Goal: Information Seeking & Learning: Understand process/instructions

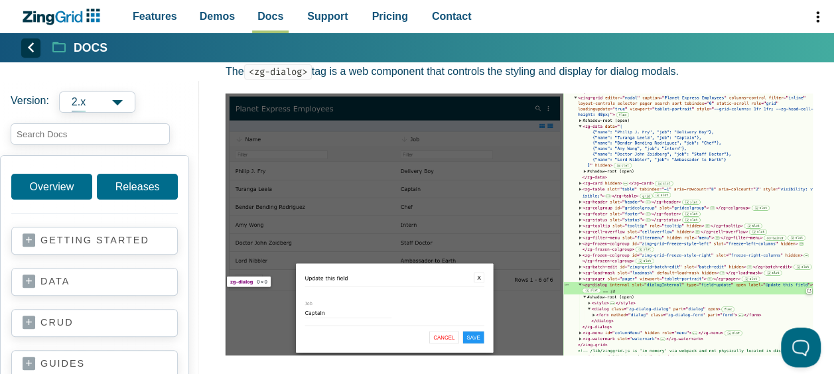
scroll to position [132, 0]
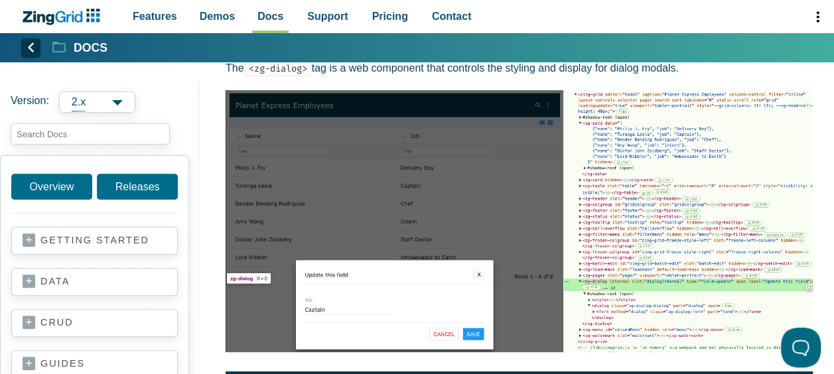
click at [447, 332] on img "App Content" at bounding box center [519, 221] width 587 height 262
click at [479, 277] on img "App Content" at bounding box center [519, 221] width 587 height 262
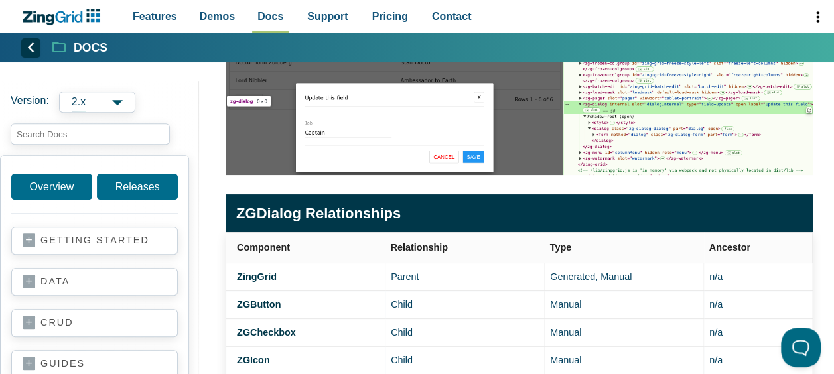
scroll to position [0, 0]
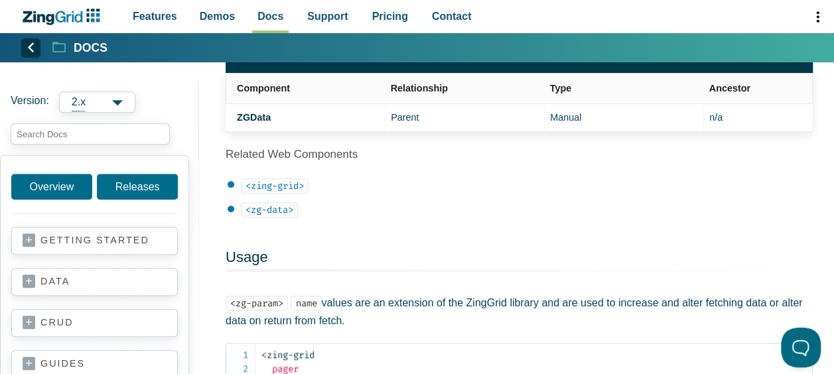
scroll to position [414, 0]
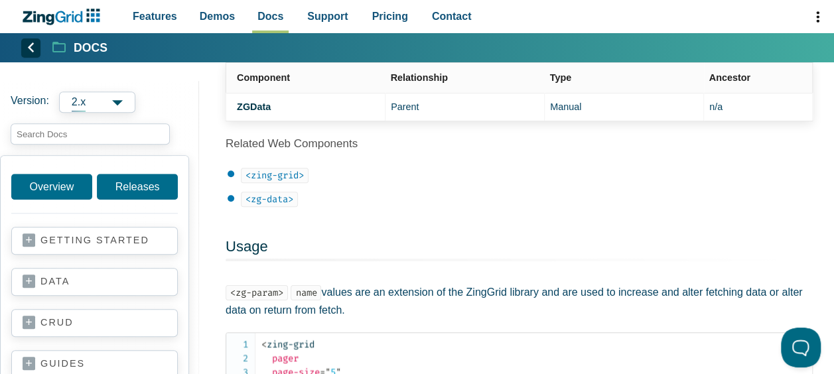
click at [268, 202] on code "<zg-data>" at bounding box center [269, 199] width 57 height 15
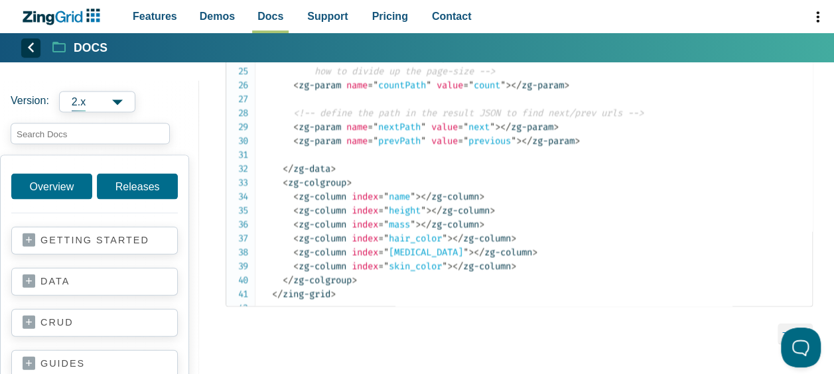
scroll to position [1344, 0]
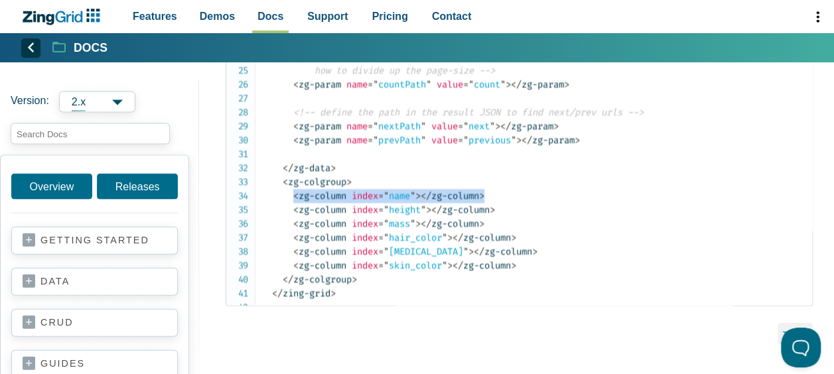
drag, startPoint x: 375, startPoint y: 232, endPoint x: 291, endPoint y: 223, distance: 84.1
click at [291, 223] on code "< zing-grid pager page-size = " 5 " layout = " row " layout-controls = " disabl…" at bounding box center [536, 15] width 551 height 571
click at [66, 137] on input "search input" at bounding box center [90, 133] width 159 height 21
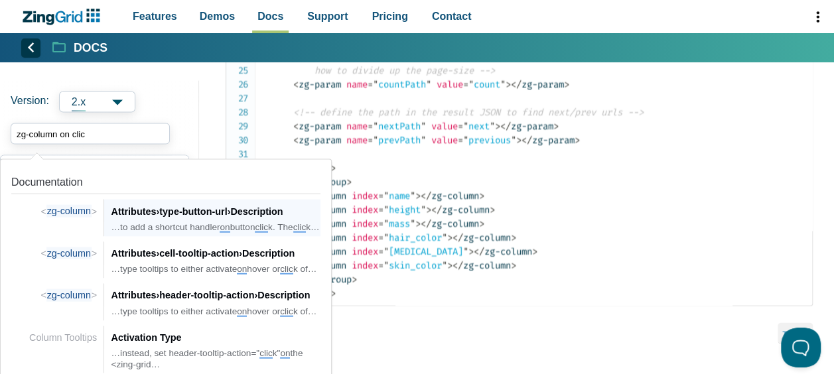
type input "zg-column on click"
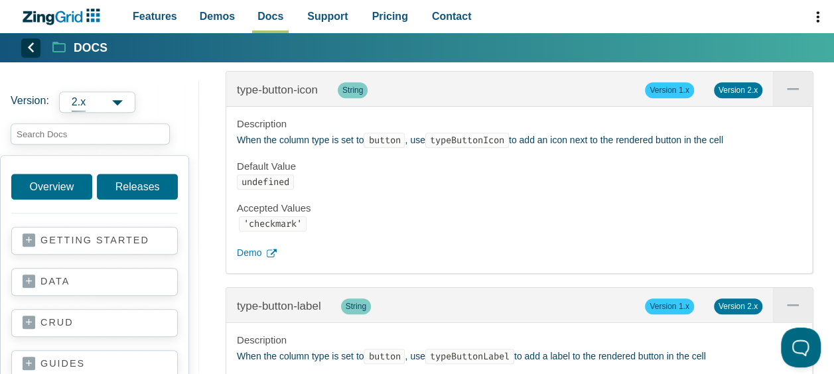
scroll to position [20499, 0]
click at [256, 46] on span "Demo" at bounding box center [249, 38] width 25 height 16
